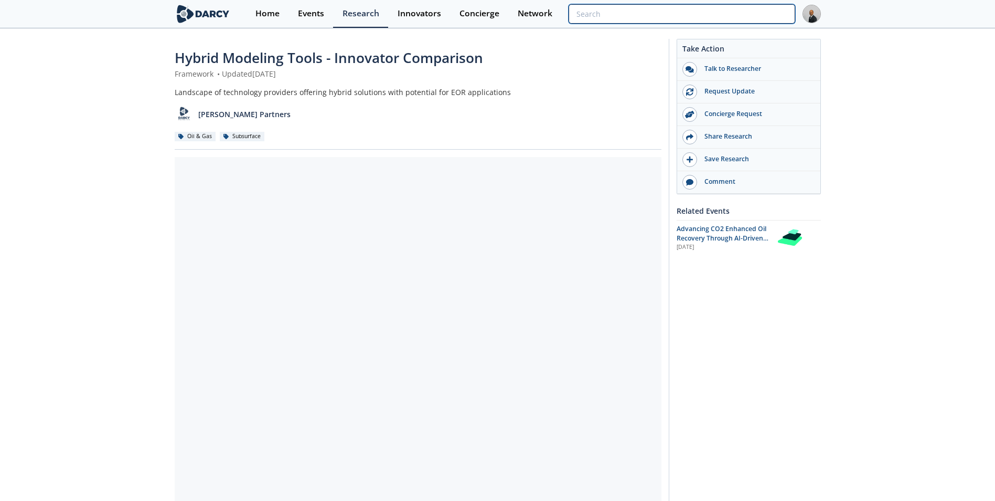
click at [750, 15] on input "search" at bounding box center [682, 13] width 226 height 19
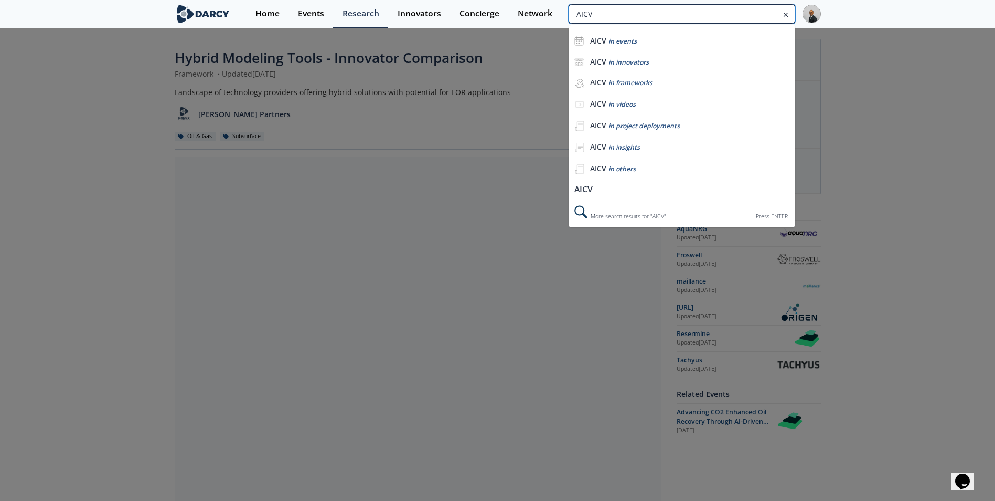
type input "AICV"
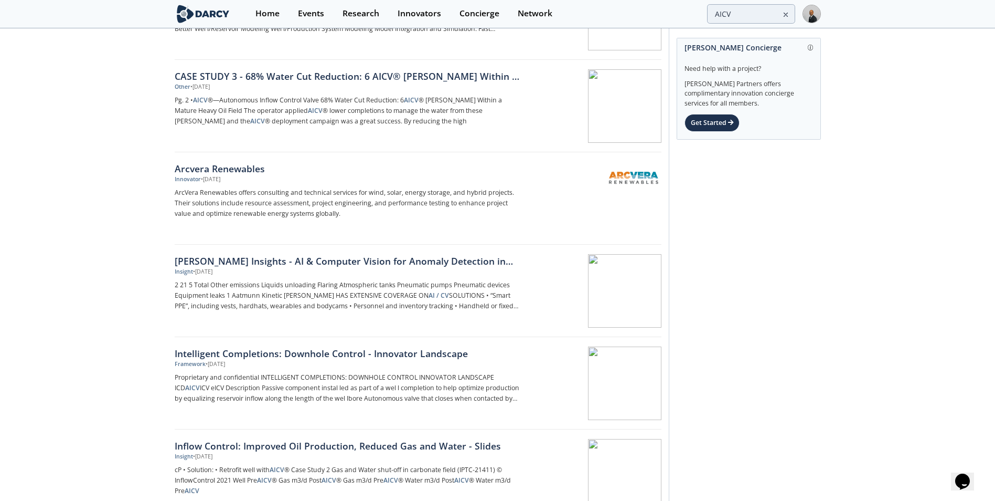
scroll to position [315, 0]
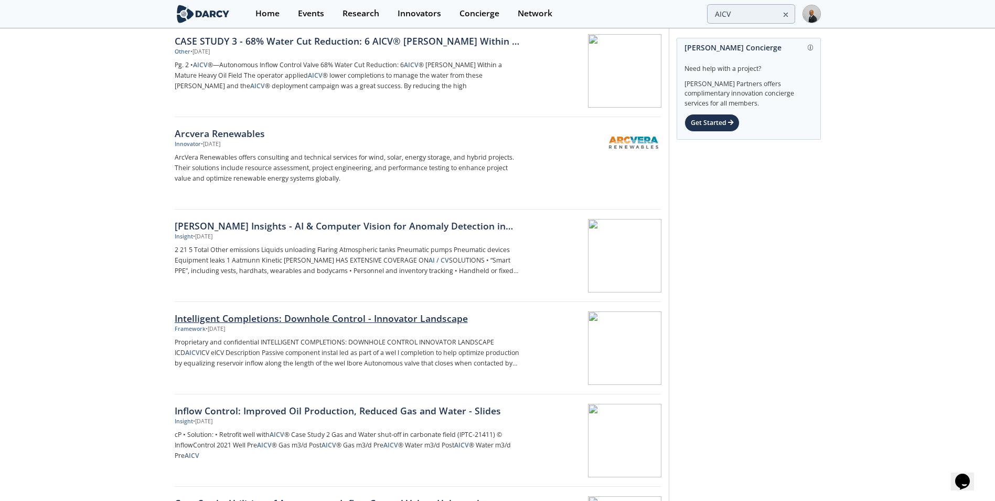
click at [381, 322] on div "Intelligent Completions: Downhole Control - Innovator Landscape" at bounding box center [348, 318] width 347 height 14
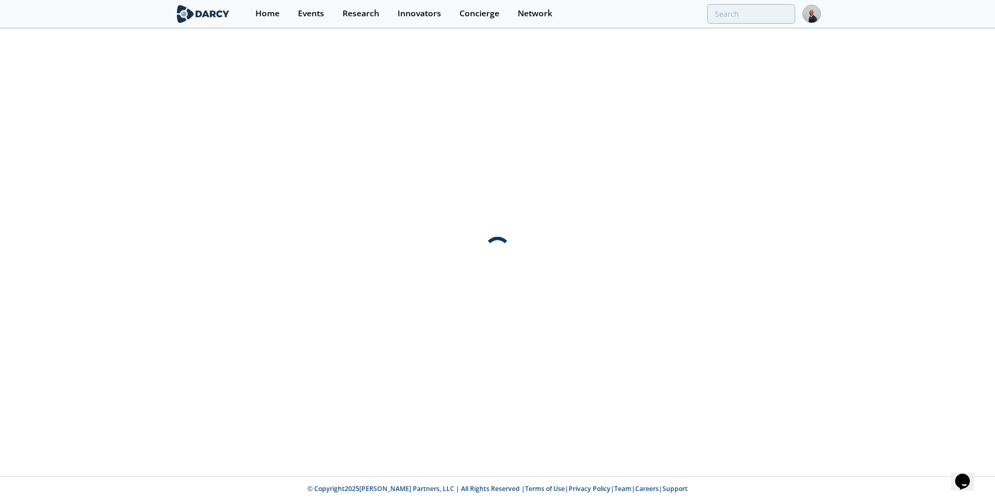
scroll to position [0, 0]
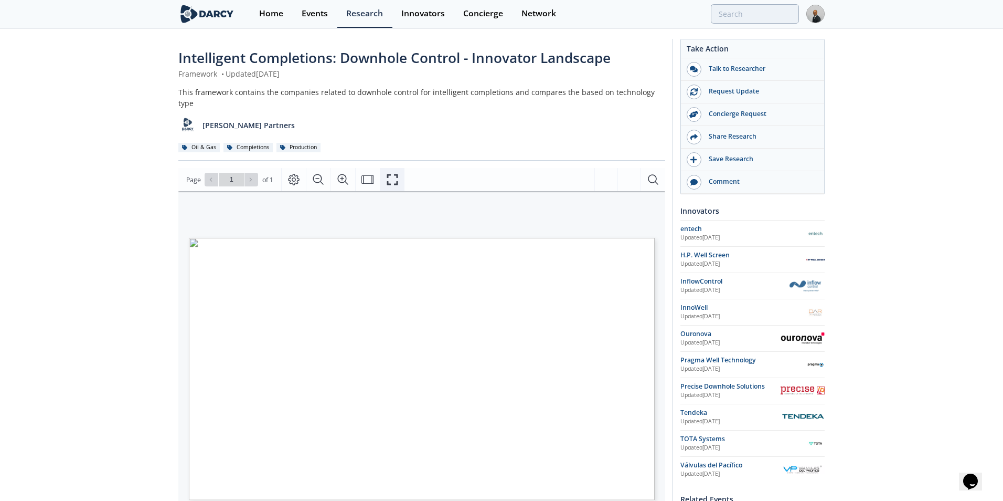
click at [389, 173] on icon "Fullscreen" at bounding box center [392, 179] width 13 height 13
click at [689, 305] on div "InnoWell" at bounding box center [740, 307] width 126 height 9
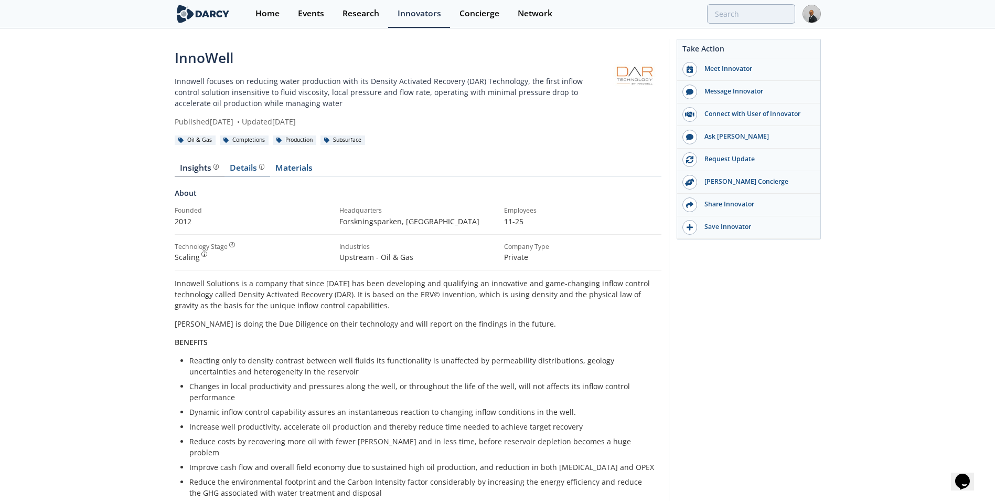
click at [243, 169] on div "Details" at bounding box center [247, 168] width 35 height 8
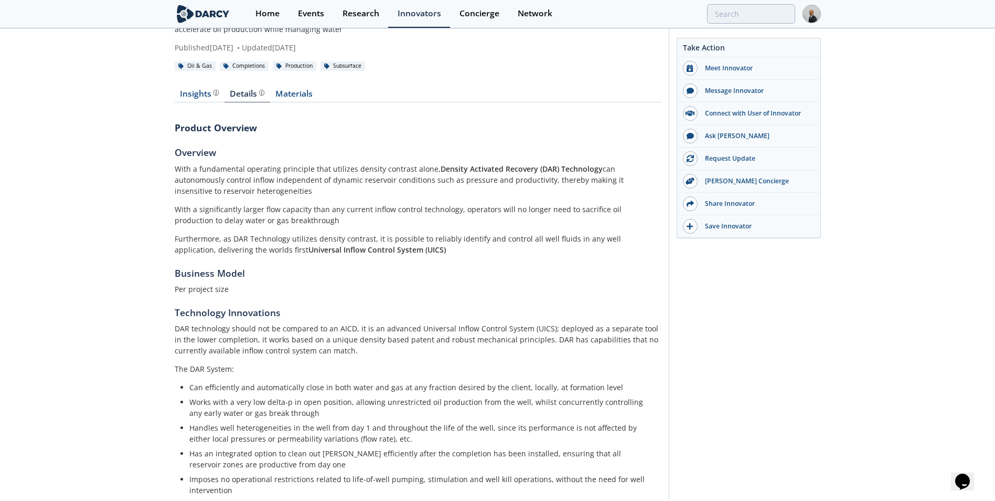
scroll to position [63, 0]
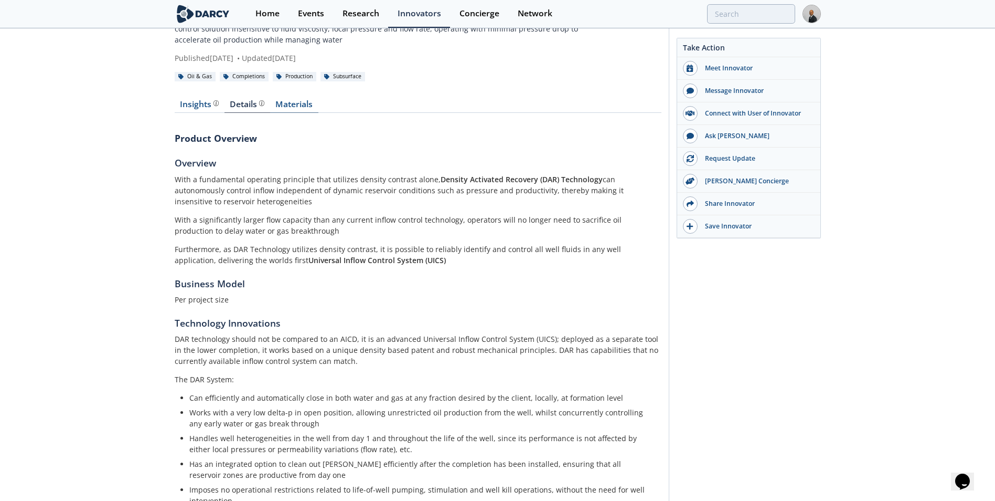
click at [289, 105] on link "Materials" at bounding box center [294, 106] width 48 height 13
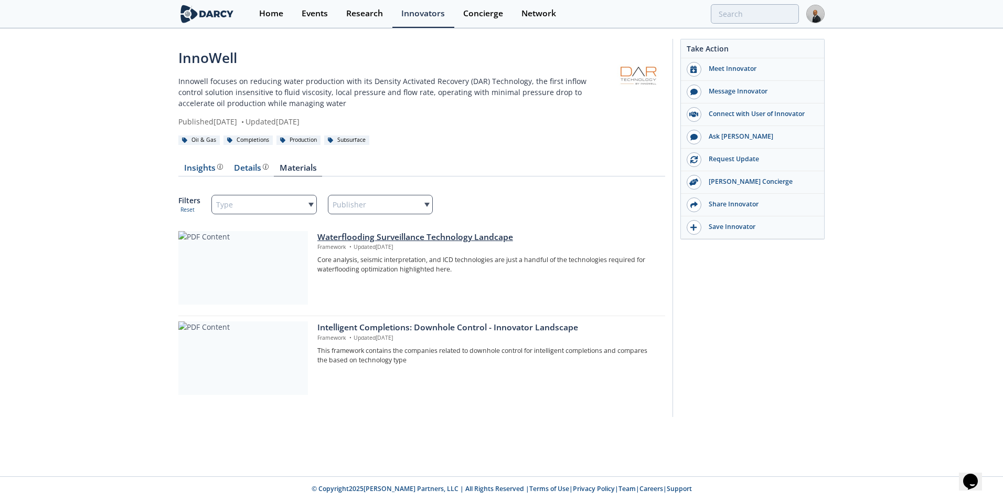
click at [453, 231] on div "Waterflooding Surveillance Technology Landcape" at bounding box center [487, 237] width 341 height 13
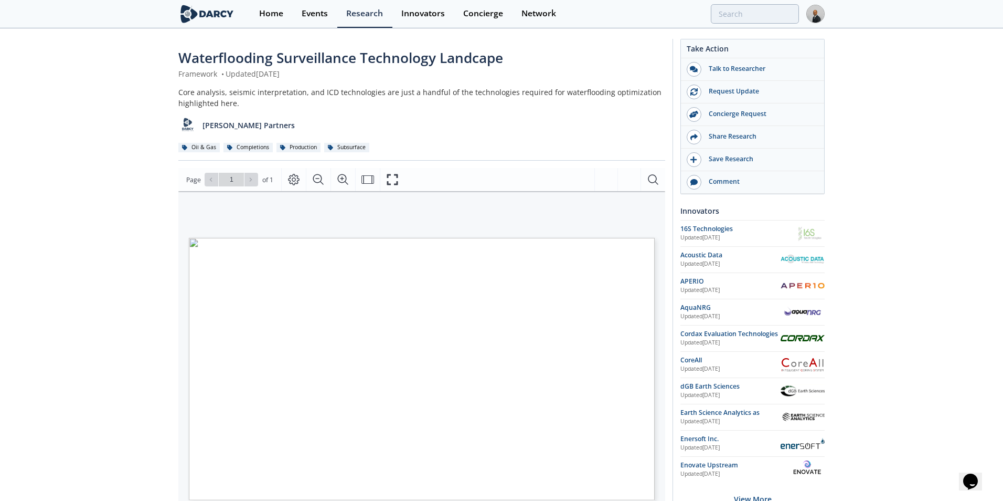
click at [630, 184] on button "button" at bounding box center [629, 179] width 23 height 23
click at [403, 179] on button "Fullscreen" at bounding box center [392, 179] width 25 height 23
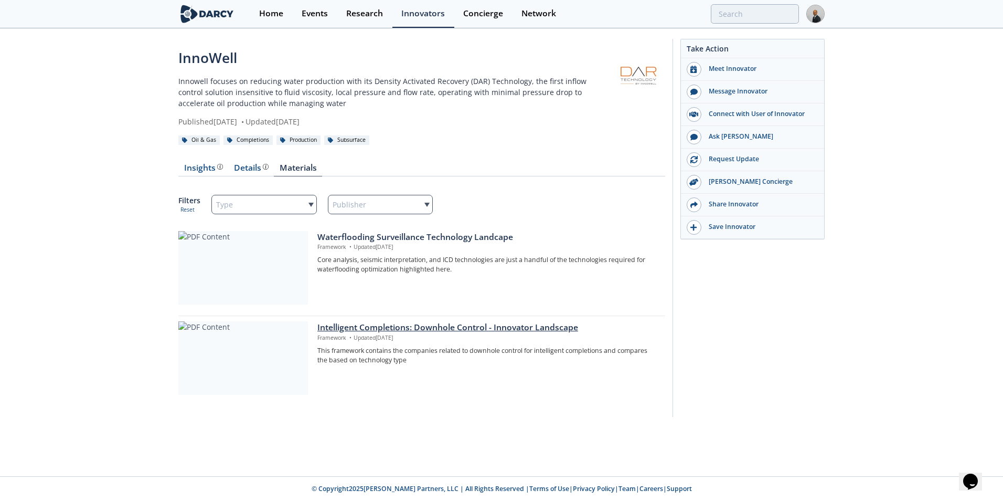
click at [342, 329] on div "Intelligent Completions: Downhole Control - Innovator Landscape" at bounding box center [487, 327] width 341 height 13
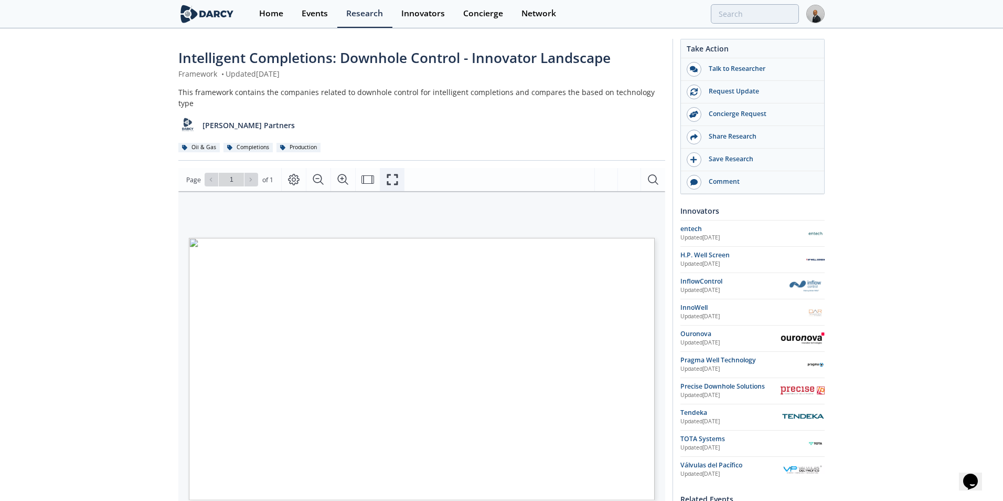
click at [398, 173] on icon "Fullscreen" at bounding box center [392, 179] width 13 height 13
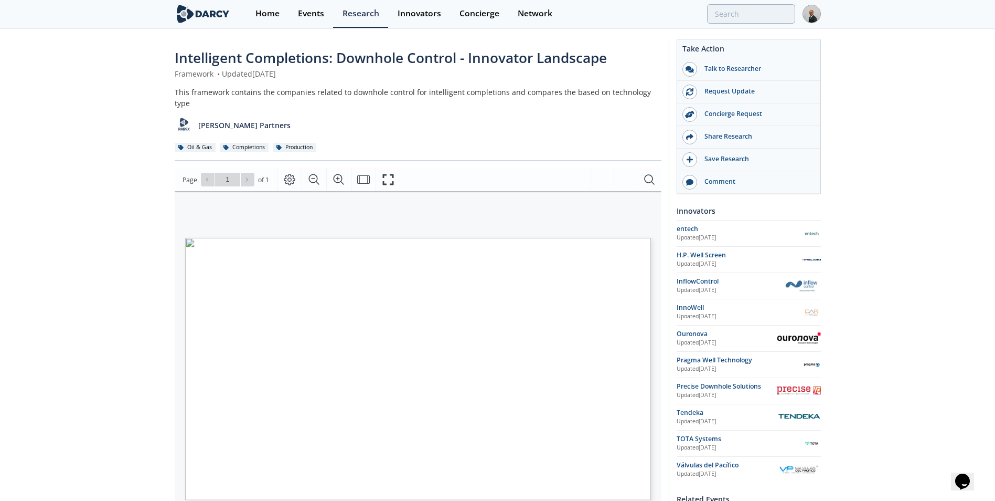
click at [701, 277] on div "InflowControl" at bounding box center [729, 281] width 105 height 9
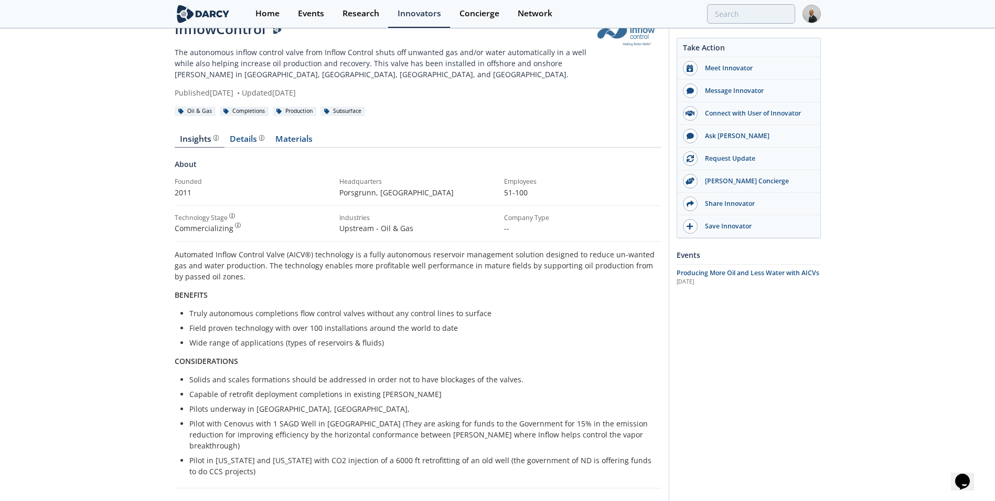
scroll to position [52, 0]
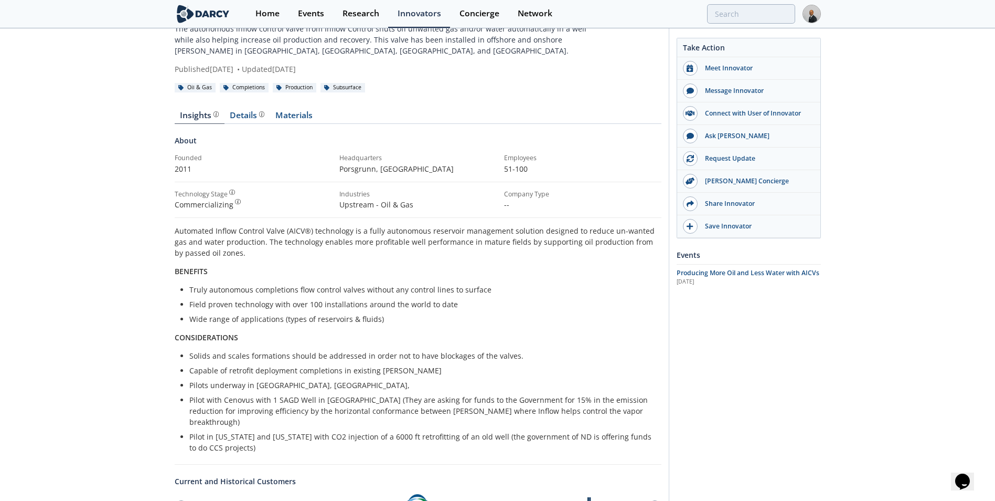
click at [282, 355] on li "Solids and scales formations should be addressed in order not to have blockages…" at bounding box center [421, 355] width 465 height 11
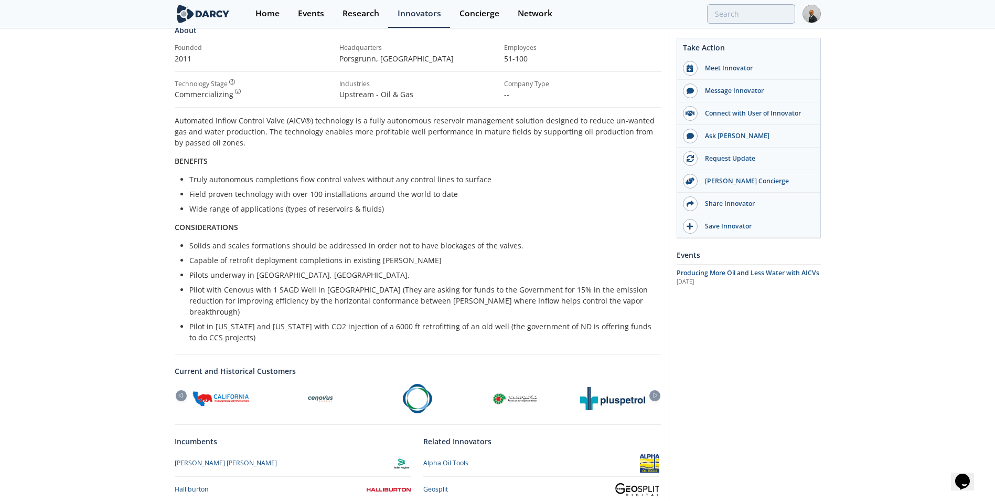
scroll to position [58, 0]
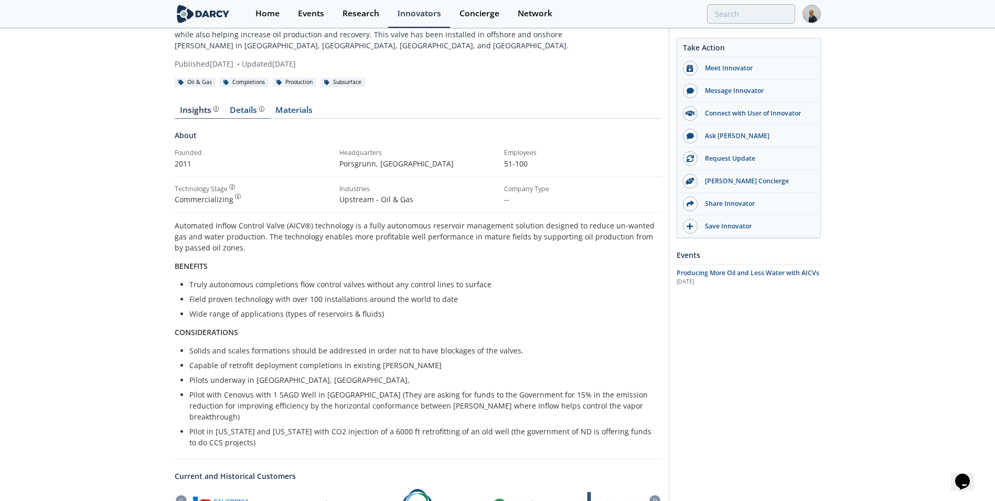
click at [242, 109] on div "Details" at bounding box center [247, 110] width 35 height 8
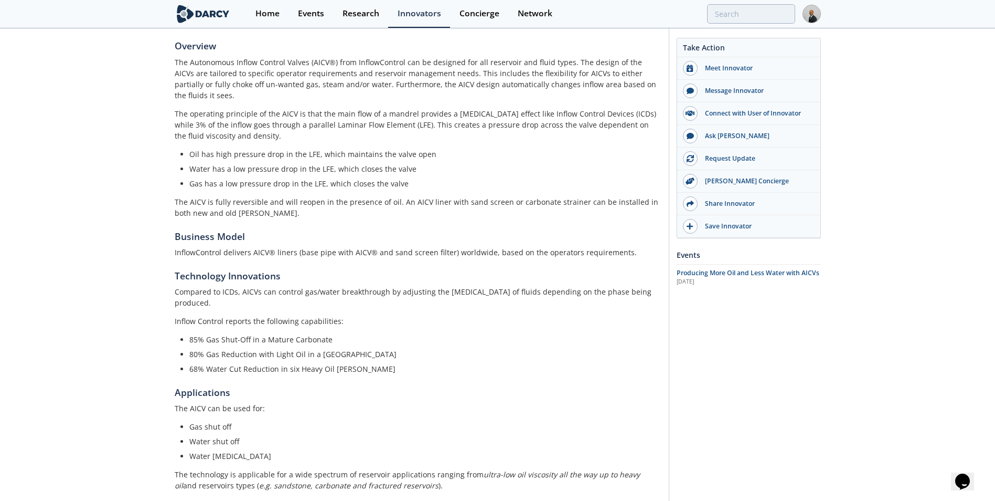
scroll to position [128, 0]
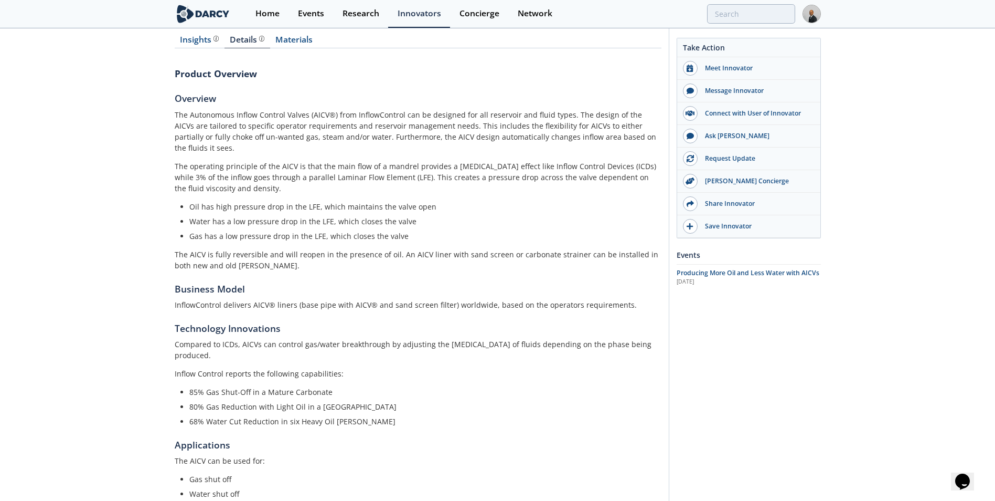
click at [377, 249] on p "The AICV is fully reversible and will reopen in the presence of oil. An AICV li…" at bounding box center [418, 260] width 487 height 22
